Goal: Task Accomplishment & Management: Manage account settings

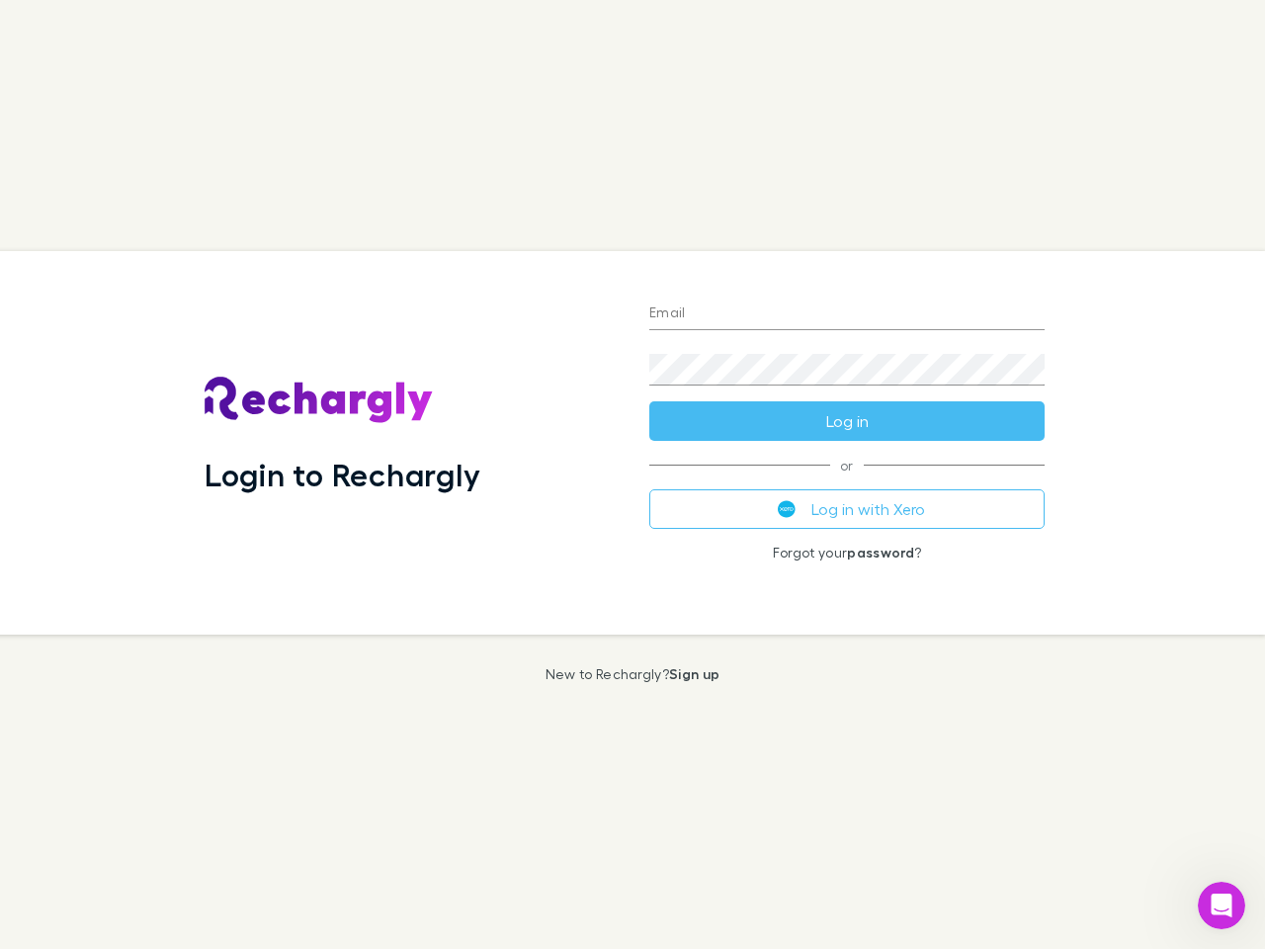
click at [632, 474] on div "Login to Rechargly" at bounding box center [411, 442] width 445 height 383
click at [847, 314] on input "Email" at bounding box center [846, 314] width 395 height 32
click at [847, 421] on form "Email Password Log in" at bounding box center [846, 362] width 395 height 158
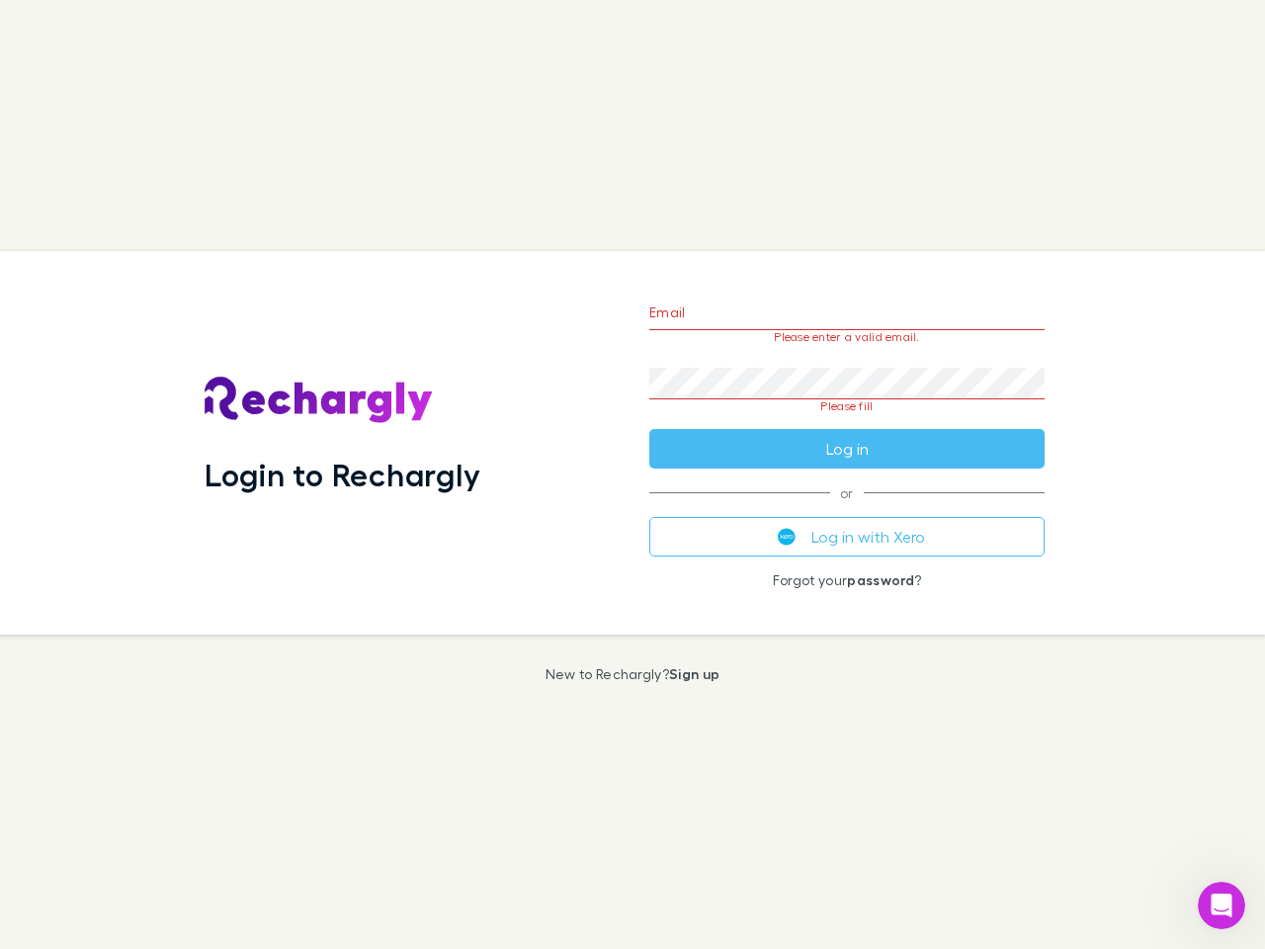
click at [847, 509] on div "Email Please enter a valid email. Password Please fill Log in or Log in with Xe…" at bounding box center [846, 442] width 427 height 383
click at [1221, 905] on icon "Open Intercom Messenger" at bounding box center [1222, 905] width 33 height 33
